Goal: Task Accomplishment & Management: Complete application form

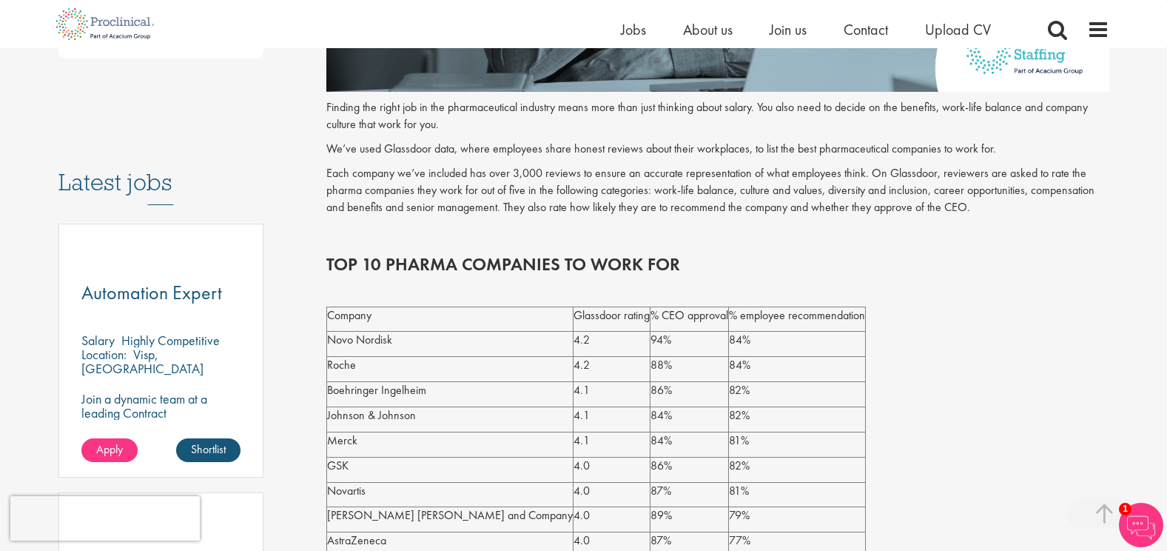
scroll to position [740, 0]
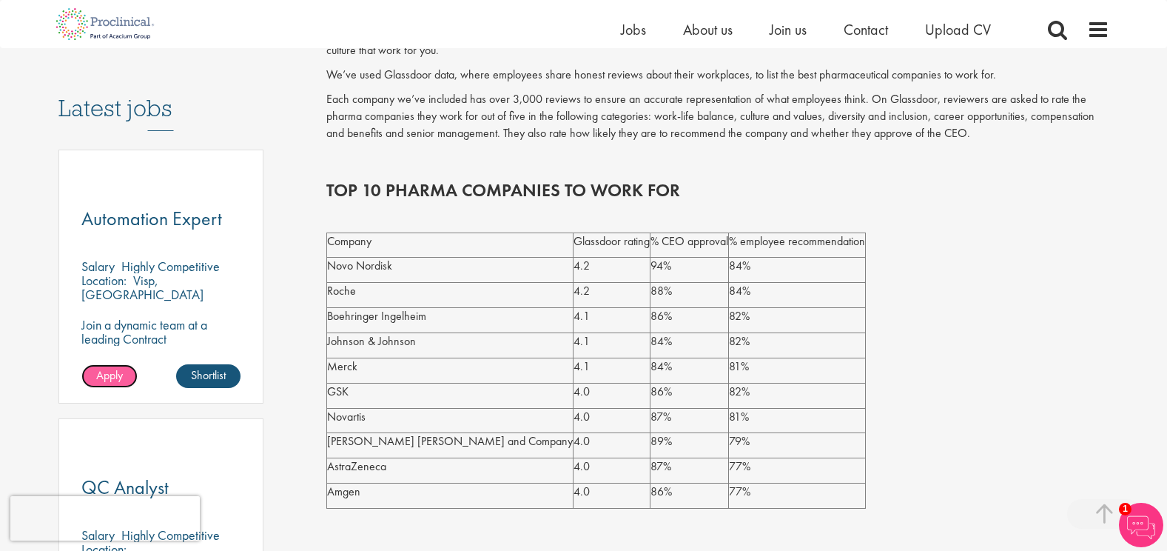
click at [113, 367] on span "Apply" at bounding box center [109, 375] width 27 height 16
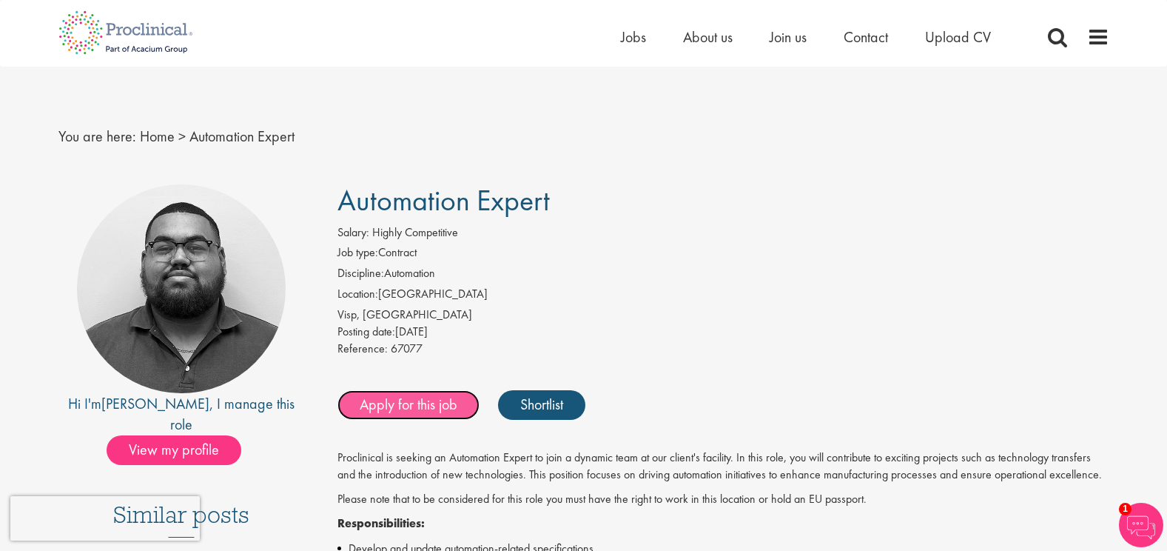
click at [403, 407] on link "Apply for this job" at bounding box center [409, 405] width 142 height 30
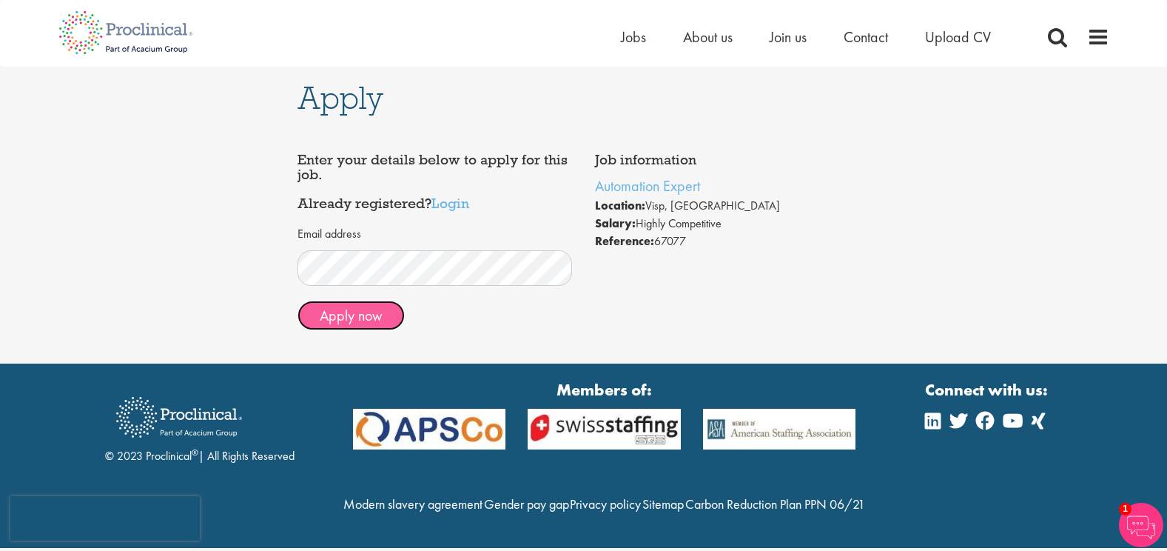
click at [365, 319] on button "Apply now" at bounding box center [351, 316] width 107 height 30
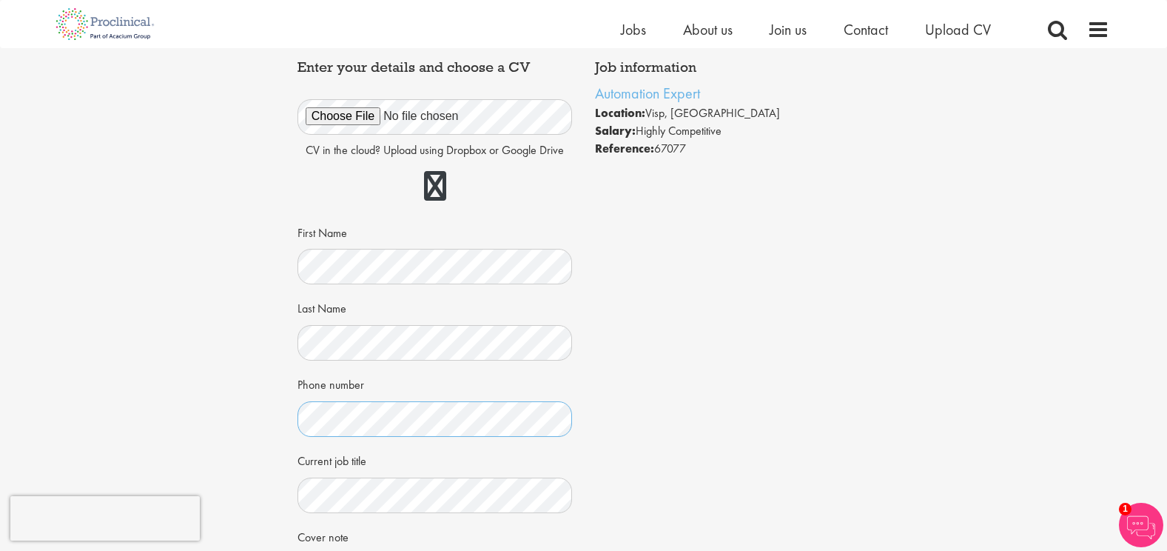
scroll to position [148, 0]
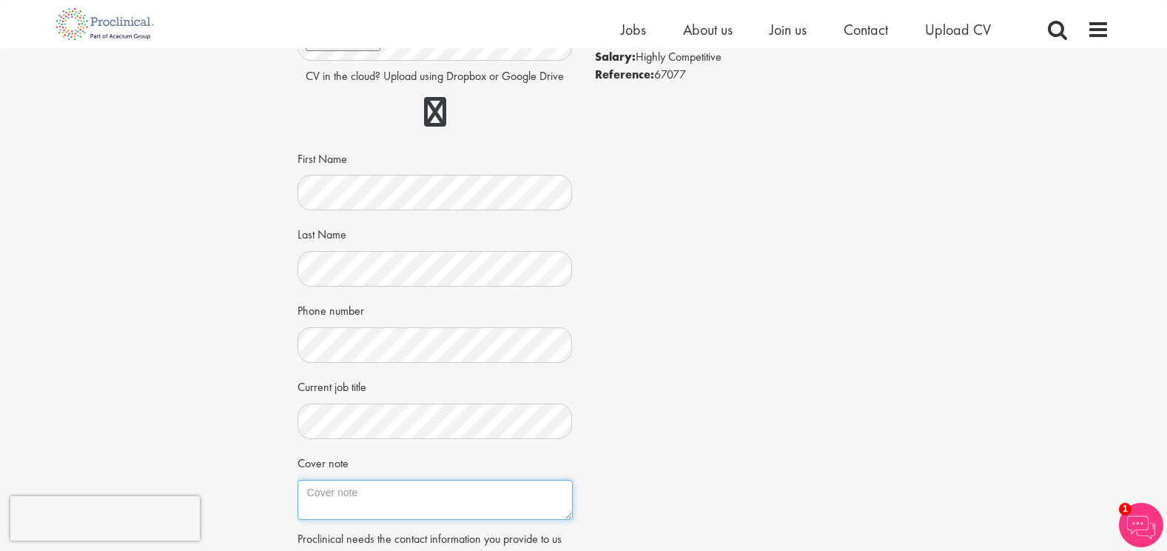
click at [437, 489] on textarea "Cover note" at bounding box center [435, 500] width 275 height 40
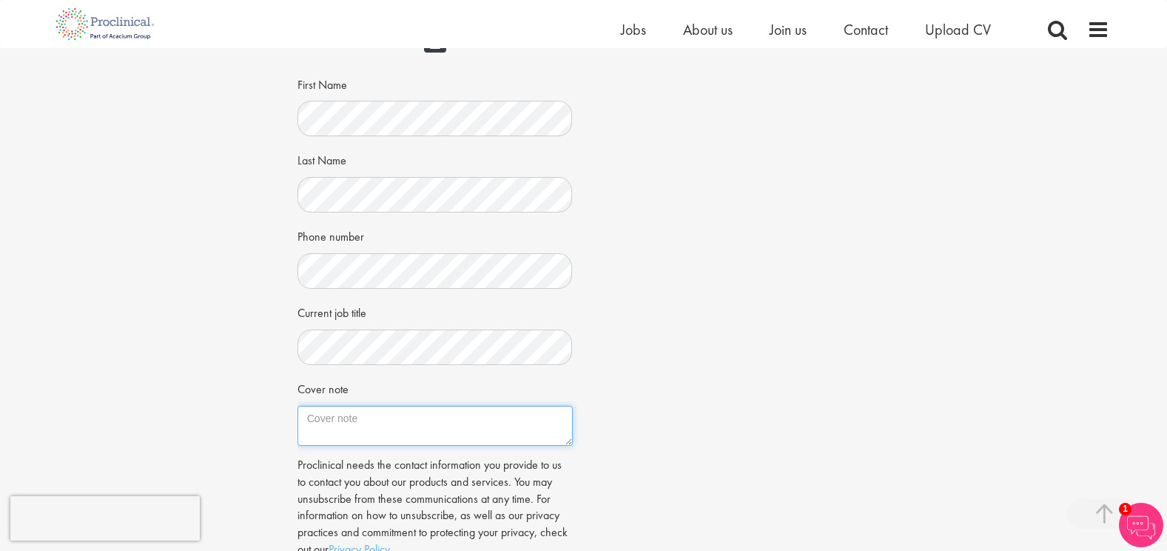
scroll to position [296, 0]
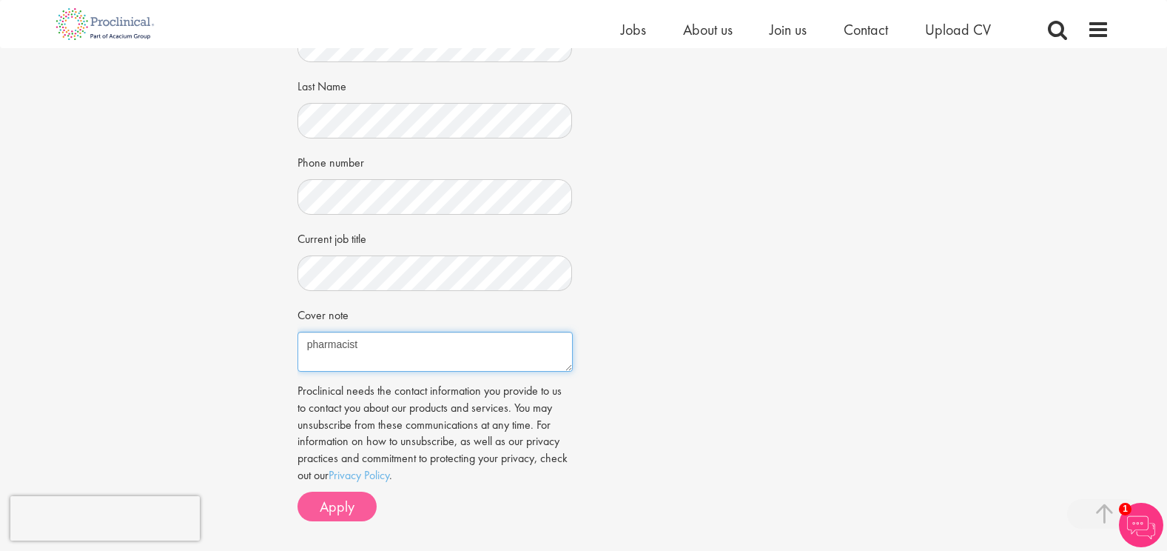
type textarea "pharmacist"
click at [341, 504] on span "Apply" at bounding box center [337, 506] width 35 height 19
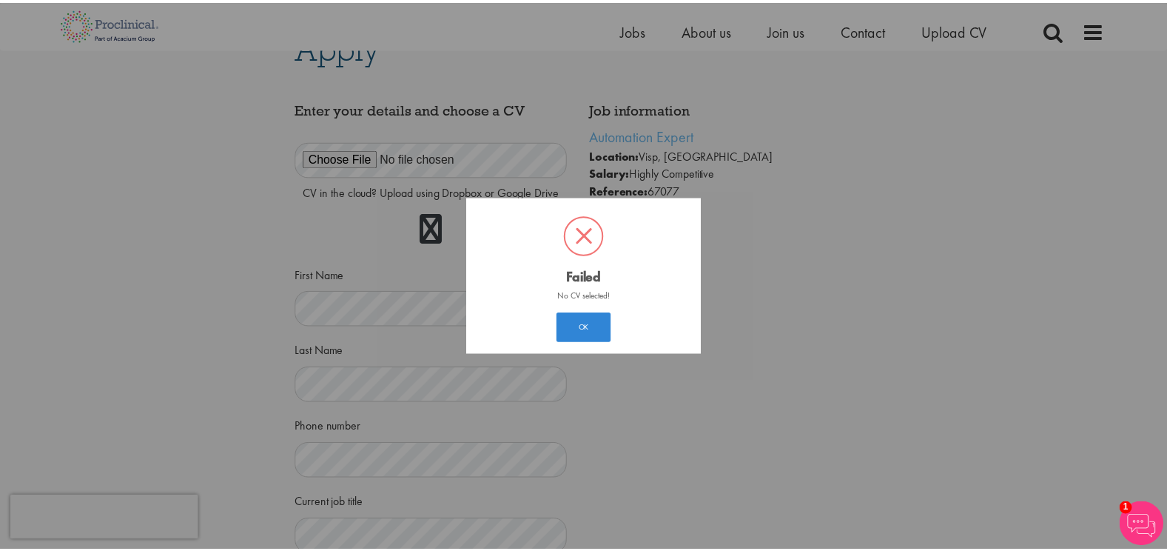
scroll to position [8, 0]
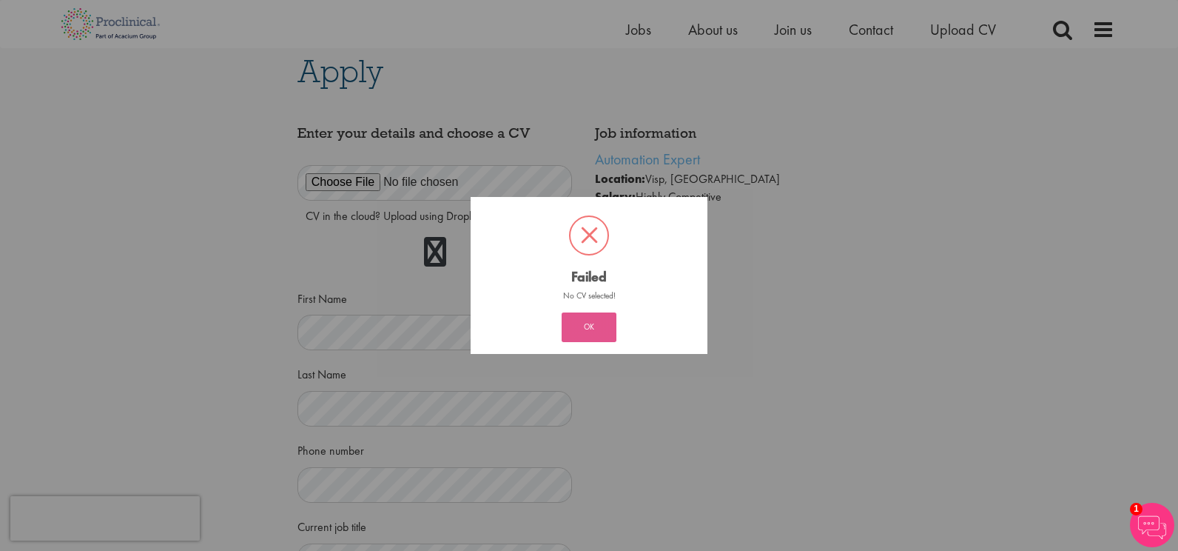
click at [586, 329] on button "OK" at bounding box center [589, 327] width 55 height 30
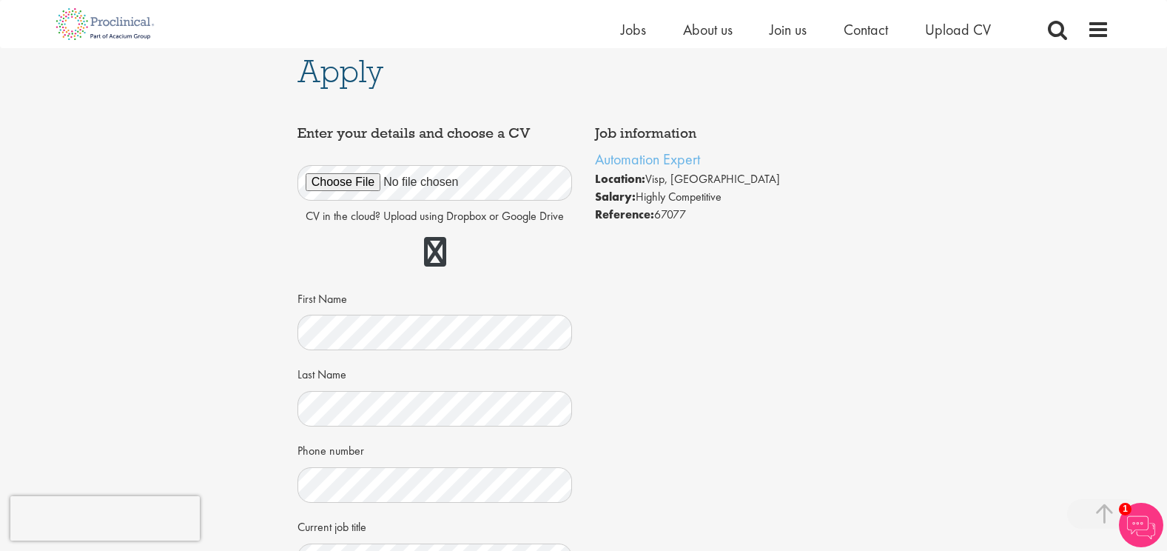
scroll to position [516, 0]
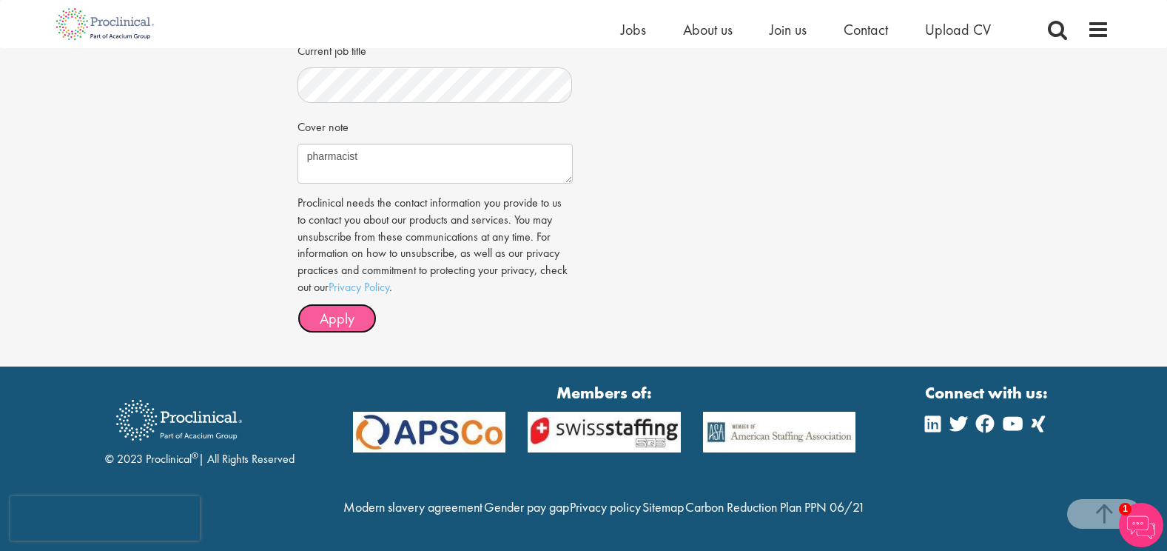
click at [327, 309] on span "Apply" at bounding box center [337, 318] width 35 height 19
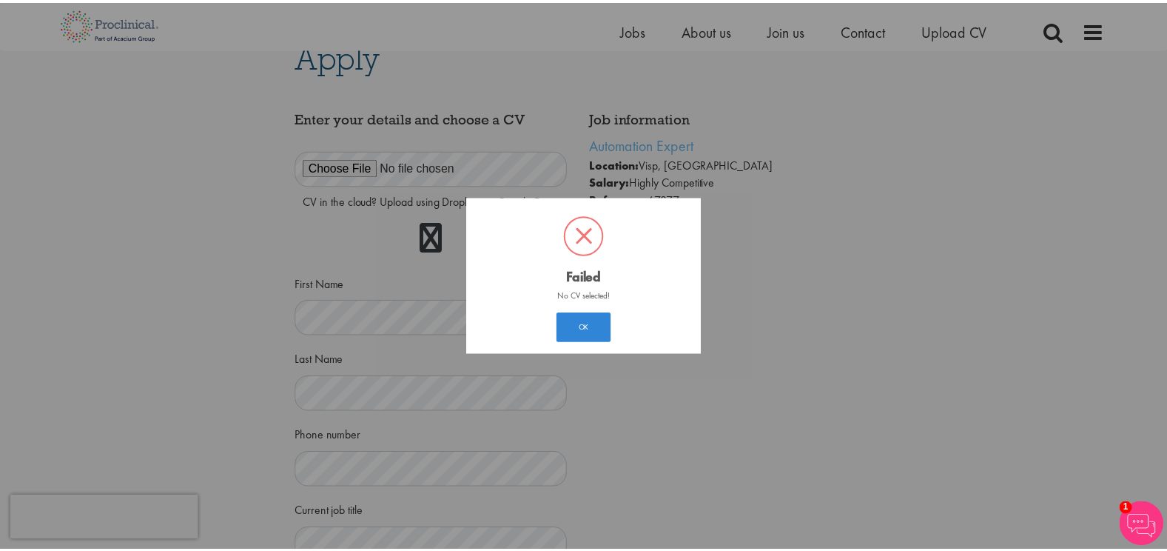
scroll to position [8, 0]
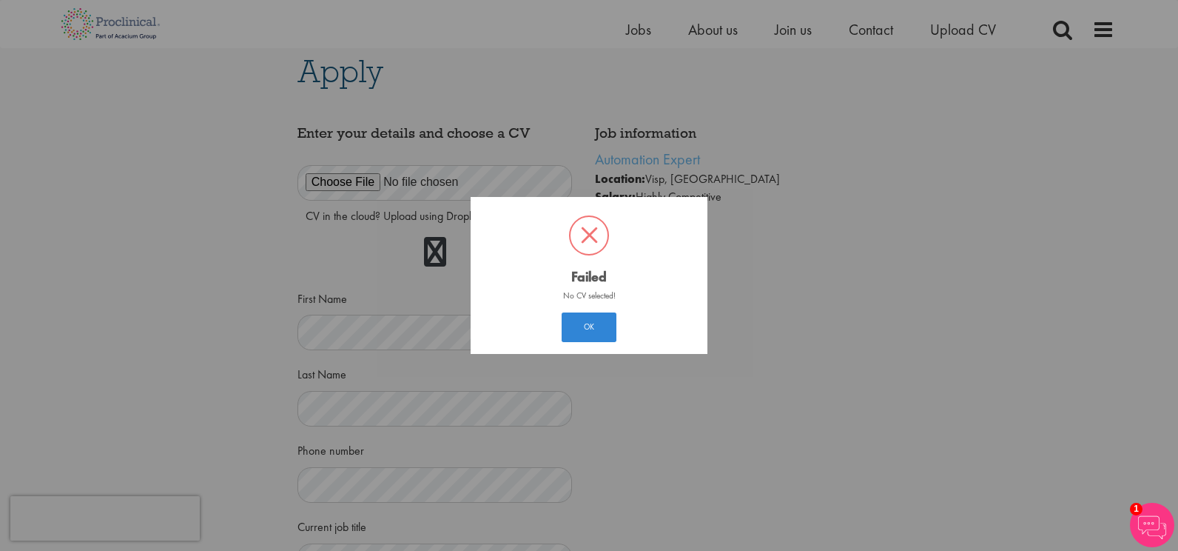
click at [412, 168] on div "? ! i Failed × No CV selected! OK Cancel" at bounding box center [589, 275] width 1178 height 551
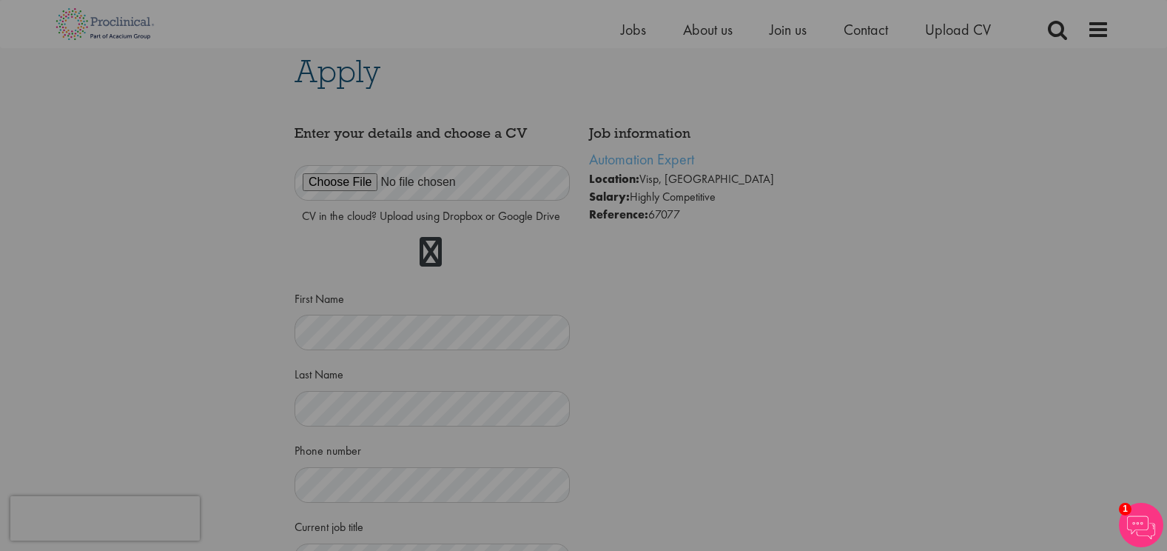
scroll to position [516, 0]
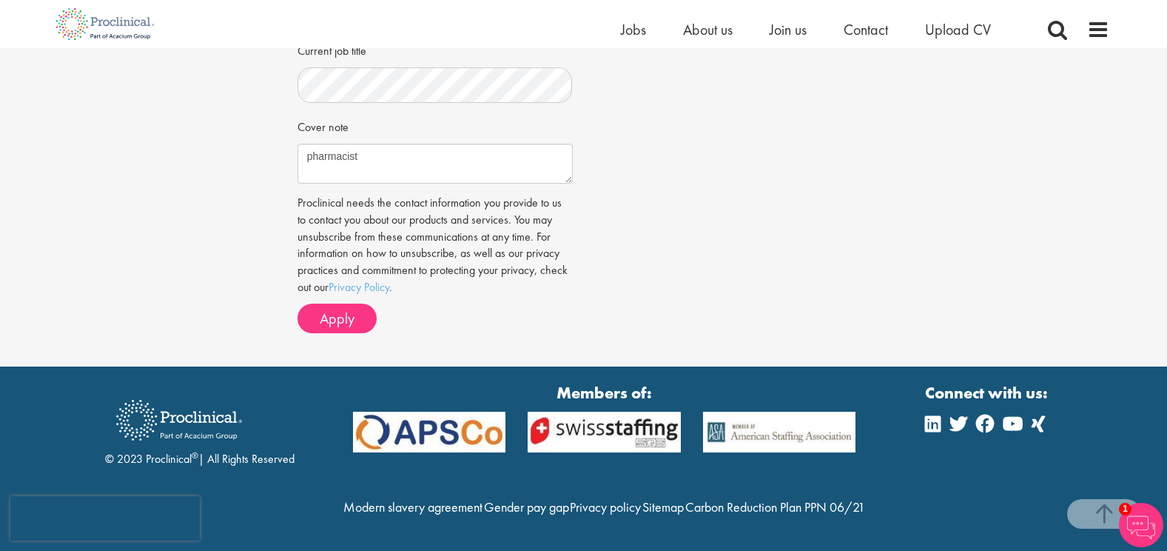
click at [412, 195] on p "Proclinical needs the contact information you provide to us to contact you abou…" at bounding box center [435, 245] width 275 height 101
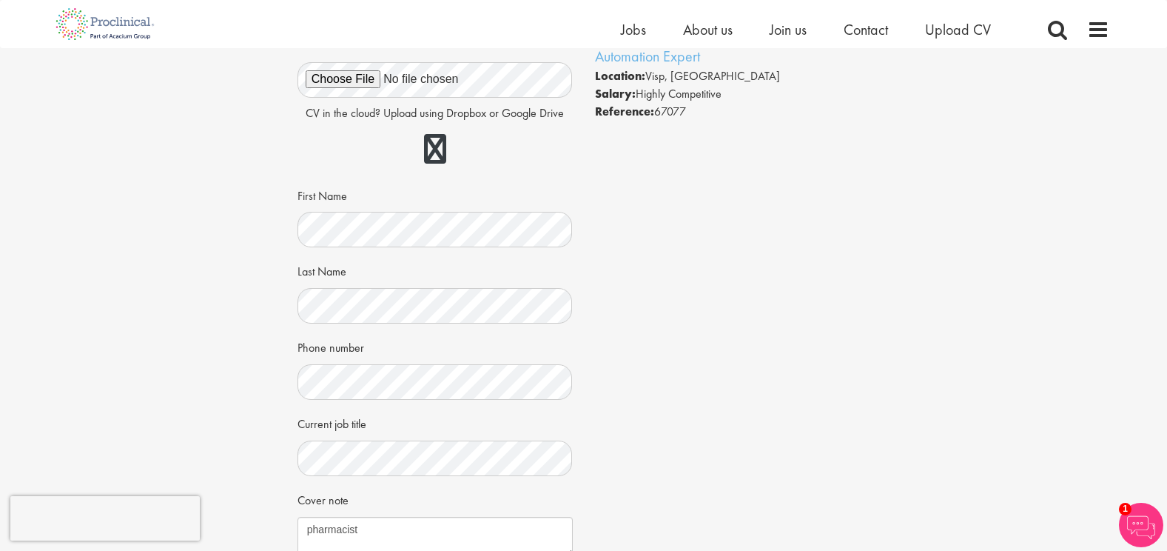
scroll to position [0, 0]
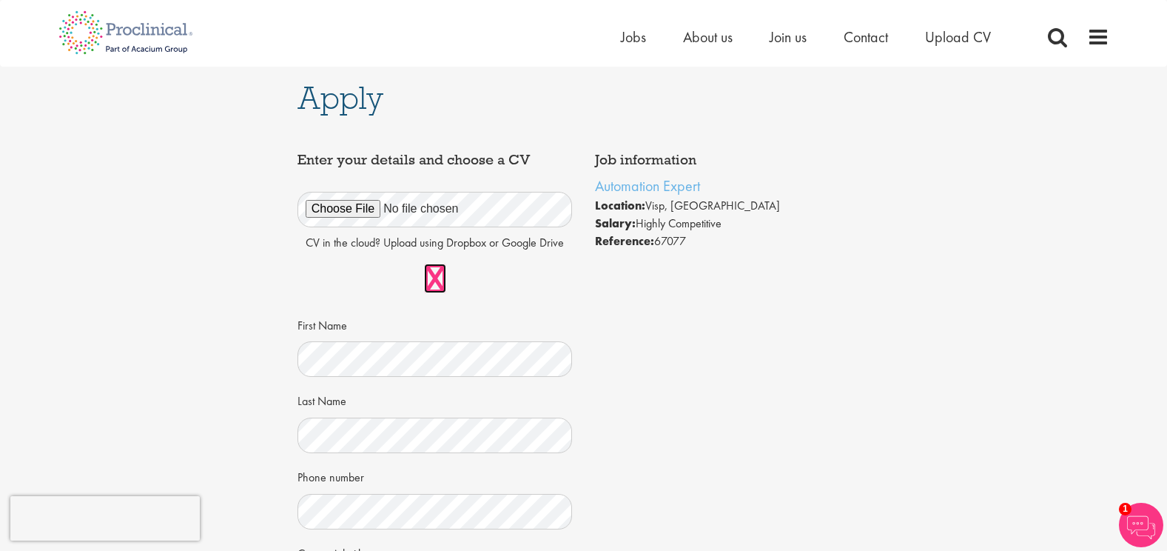
click at [427, 281] on link at bounding box center [435, 279] width 22 height 30
